Goal: Information Seeking & Learning: Learn about a topic

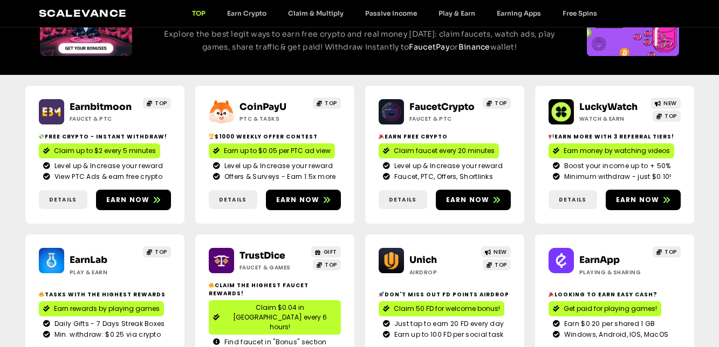
scroll to position [108, 0]
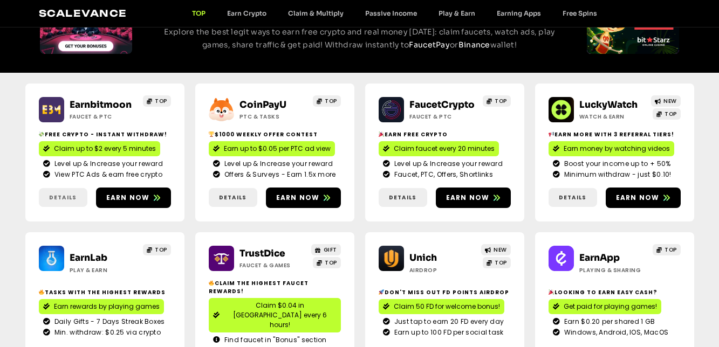
click at [71, 194] on span "Details" at bounding box center [63, 198] width 28 height 8
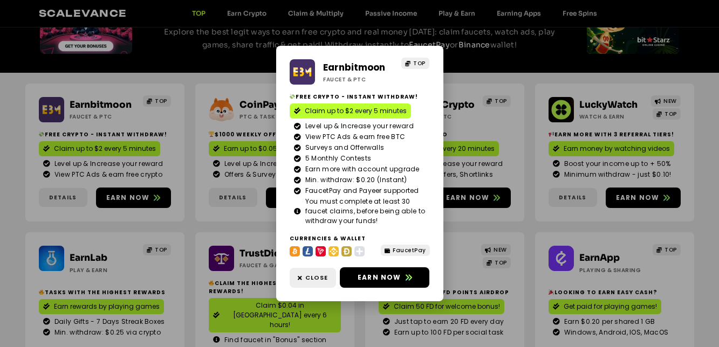
click at [453, 233] on div "Earnbitmoon Faucet & PTC TOP Free crypto - Instant withdraw! Claim up to $2 eve…" at bounding box center [359, 173] width 719 height 347
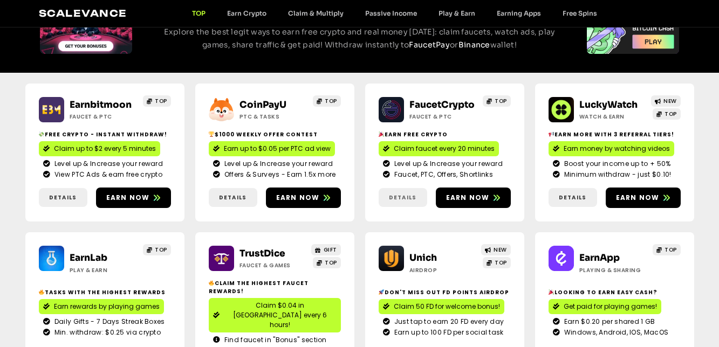
click at [408, 196] on span "Details" at bounding box center [403, 198] width 28 height 8
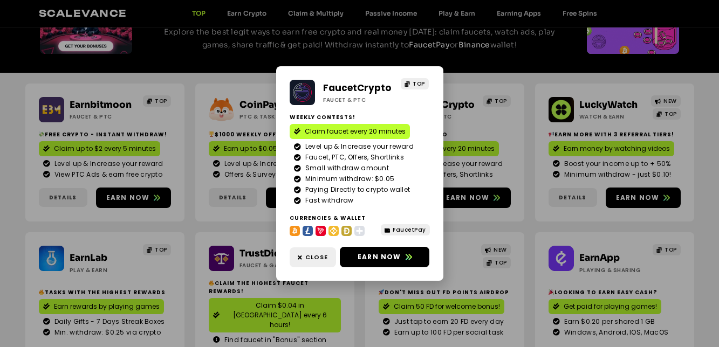
click at [440, 223] on div "FaucetCrypto Faucet & PTC TOP Weekly contests! Claim faucet every 20 minutes Le…" at bounding box center [359, 173] width 167 height 215
click at [456, 223] on div "FaucetCrypto Faucet & PTC TOP Weekly contests! Claim faucet every 20 minutes Le…" at bounding box center [359, 173] width 719 height 347
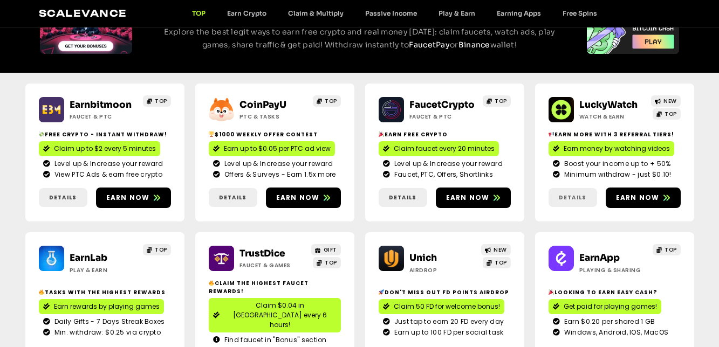
click at [576, 199] on span "Details" at bounding box center [573, 198] width 28 height 8
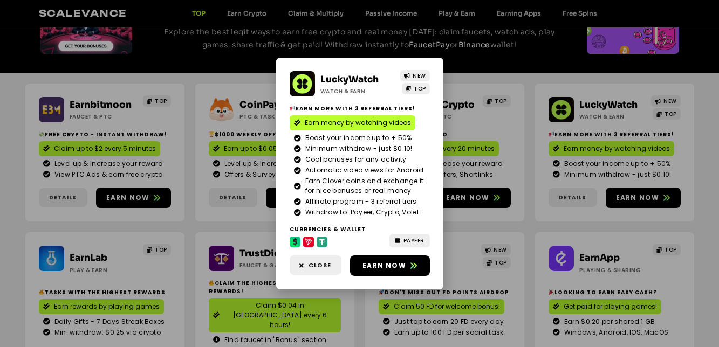
click at [524, 207] on div "LuckyWatch Watch & Earn NEW TOP Earn more with 3 referral Tiers! Earn money by …" at bounding box center [359, 173] width 719 height 347
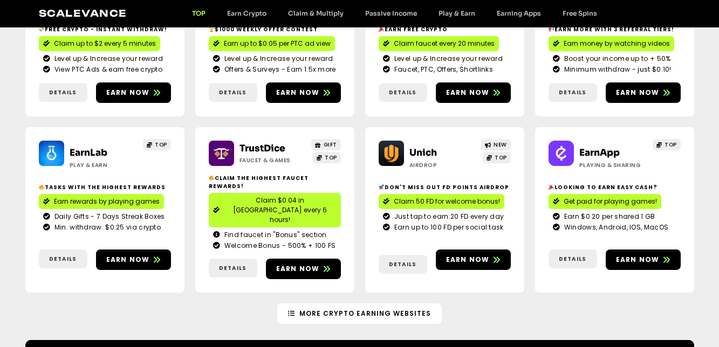
scroll to position [216, 0]
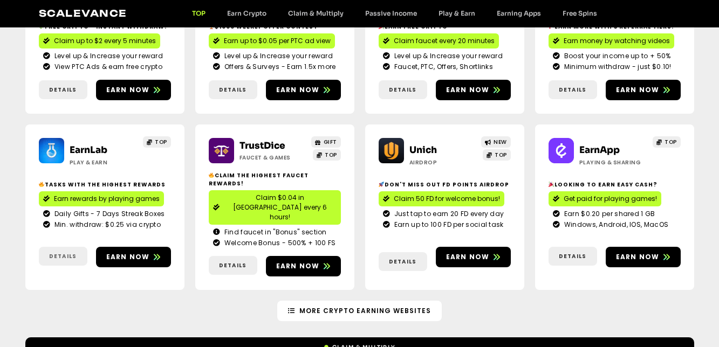
click at [64, 253] on span "Details" at bounding box center [63, 257] width 28 height 8
click at [73, 253] on span "Details" at bounding box center [63, 257] width 28 height 8
click at [226, 262] on span "Details" at bounding box center [233, 266] width 28 height 8
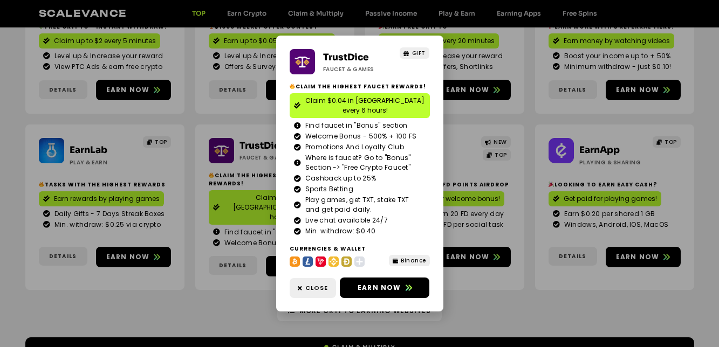
click at [73, 238] on div "TrustDice Faucet & Games GIFT Claim the highest faucet rewards! Claim $0.04 in …" at bounding box center [359, 173] width 719 height 347
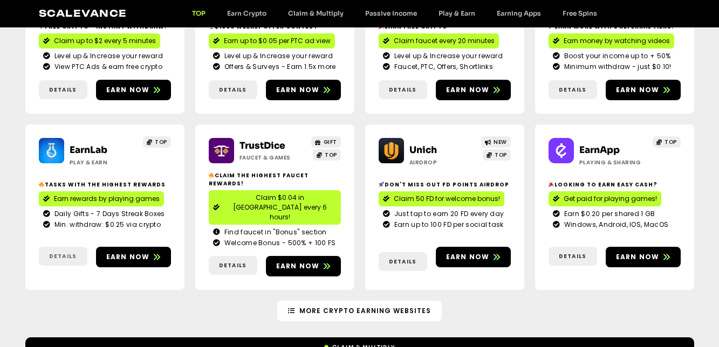
click at [65, 253] on span "Details" at bounding box center [63, 257] width 28 height 8
click at [231, 256] on link "Details" at bounding box center [233, 265] width 49 height 19
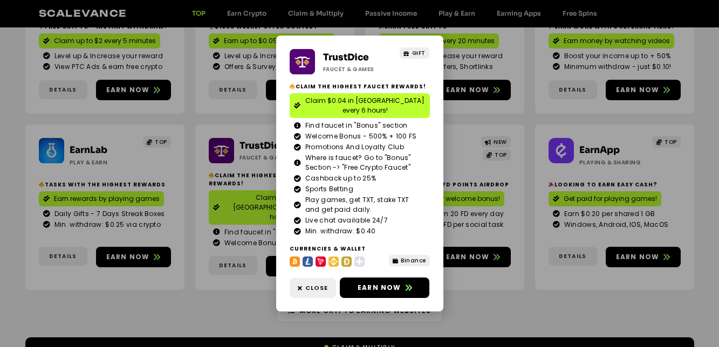
click at [244, 257] on div "TrustDice Faucet & Games GIFT Claim the highest faucet rewards! Claim $0.04 in …" at bounding box center [359, 173] width 719 height 347
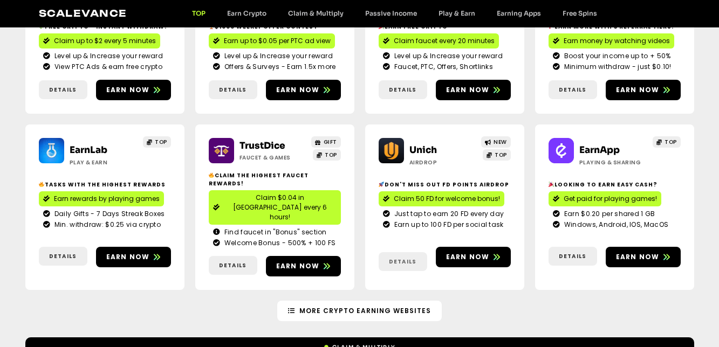
click at [406, 258] on span "Details" at bounding box center [403, 262] width 28 height 8
click at [571, 253] on span "Details" at bounding box center [573, 257] width 28 height 8
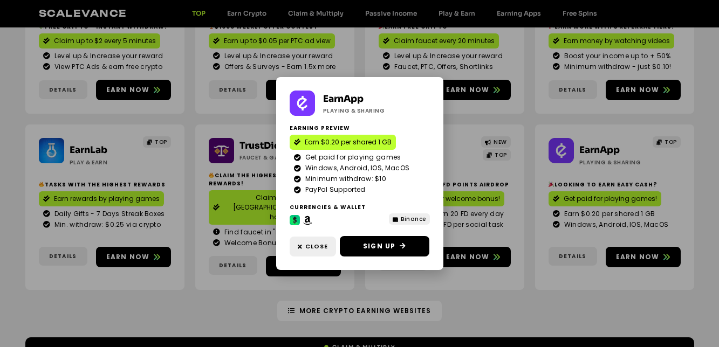
click at [524, 268] on div "EarnApp Playing & Sharing Earning preview Earn $0.20 per shared 1 GB Get paid f…" at bounding box center [359, 173] width 719 height 347
